Goal: Information Seeking & Learning: Learn about a topic

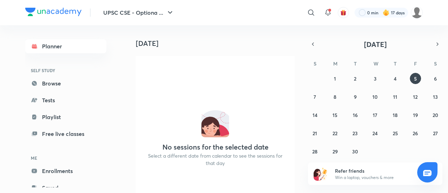
click at [300, 99] on div "[DATE] No sessions for the selected date Select a different date from calendar …" at bounding box center [286, 109] width 321 height 168
click at [315, 12] on icon at bounding box center [311, 12] width 8 height 8
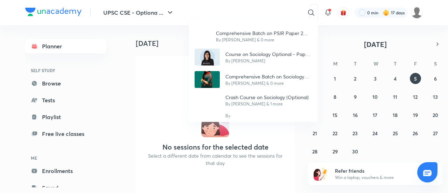
click at [261, 13] on div "Comprehensive Batch on PSIR Paper 2 Section A by [PERSON_NAME] By [PERSON_NAME]…" at bounding box center [224, 96] width 448 height 193
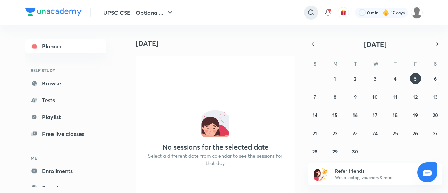
click at [313, 9] on icon at bounding box center [311, 12] width 8 height 8
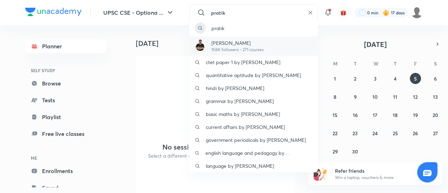
type input "pratik"
click at [259, 45] on p "[PERSON_NAME]" at bounding box center [238, 42] width 52 height 7
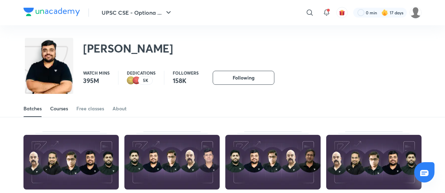
click at [62, 110] on div "Courses" at bounding box center [59, 108] width 18 height 7
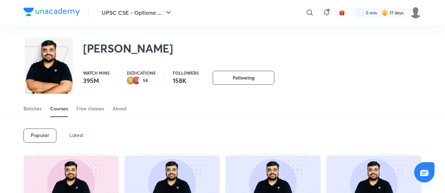
click at [78, 136] on p "Latest" at bounding box center [76, 135] width 14 height 6
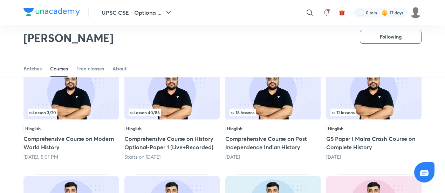
scroll to position [70, 0]
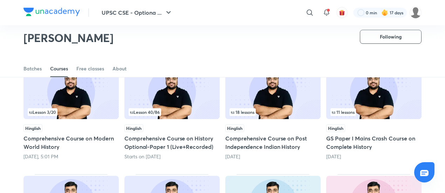
click at [295, 101] on img at bounding box center [272, 91] width 95 height 55
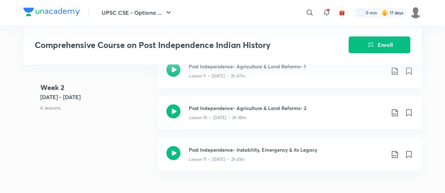
scroll to position [797, 0]
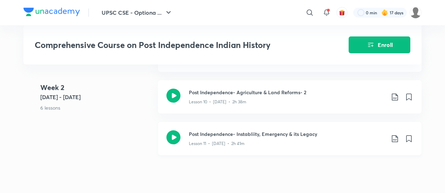
click at [174, 136] on icon at bounding box center [173, 137] width 14 height 14
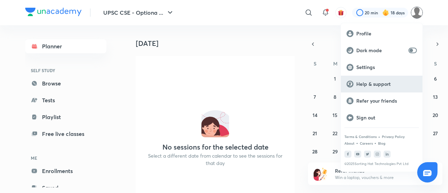
click at [362, 84] on p "Help & support" at bounding box center [387, 84] width 61 height 6
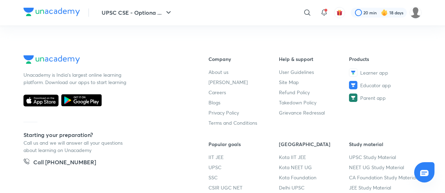
scroll to position [289, 0]
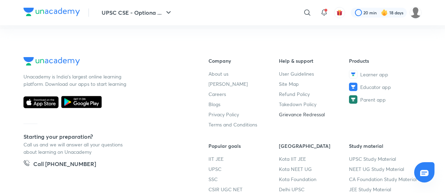
click at [297, 117] on link "Grievance Redressal" at bounding box center [314, 114] width 70 height 7
